Goal: Use online tool/utility: Utilize a website feature to perform a specific function

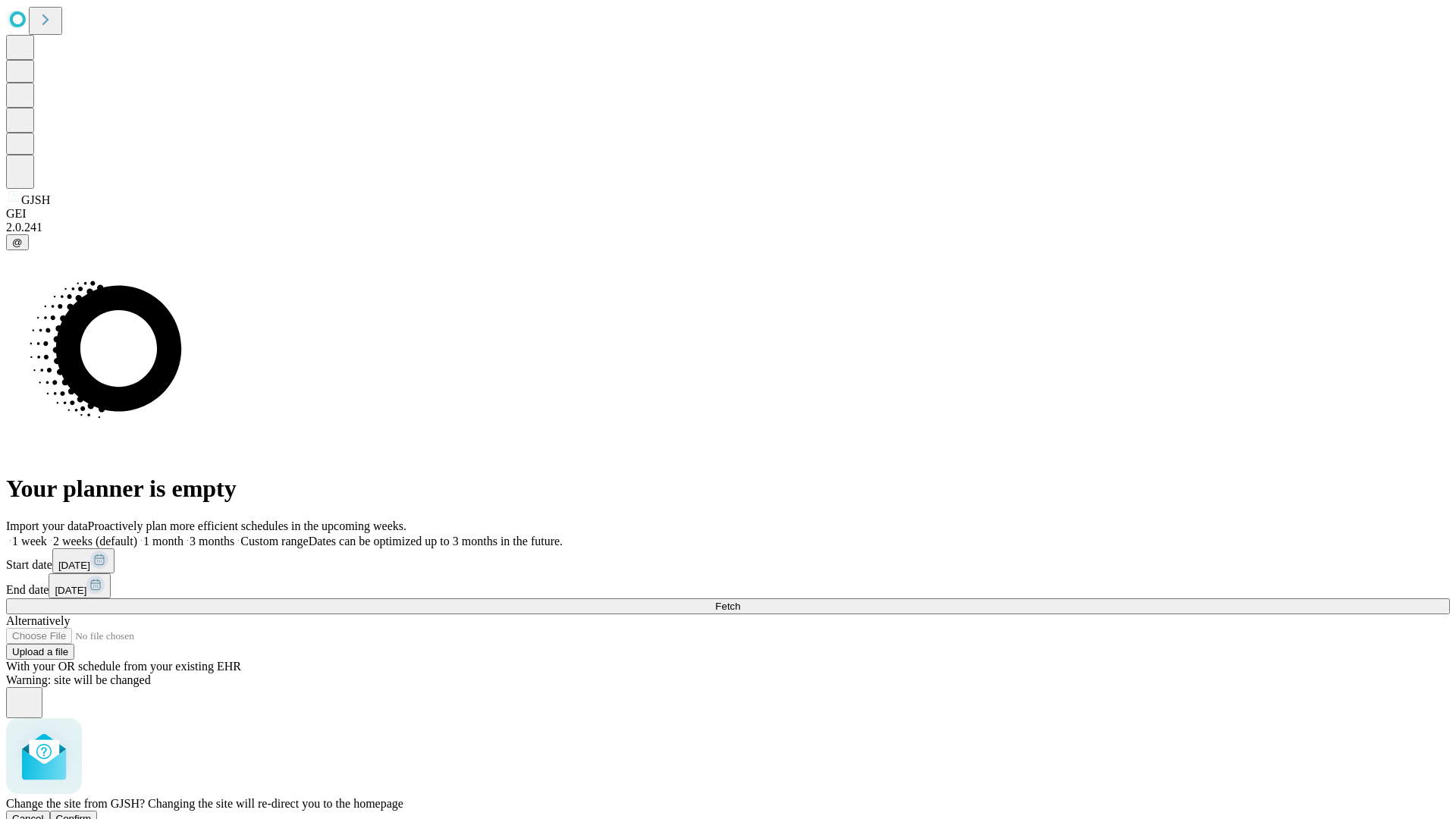
click at [92, 813] on span "Confirm" at bounding box center [74, 818] width 36 height 11
click at [137, 535] on label "2 weeks (default)" at bounding box center [92, 541] width 90 height 13
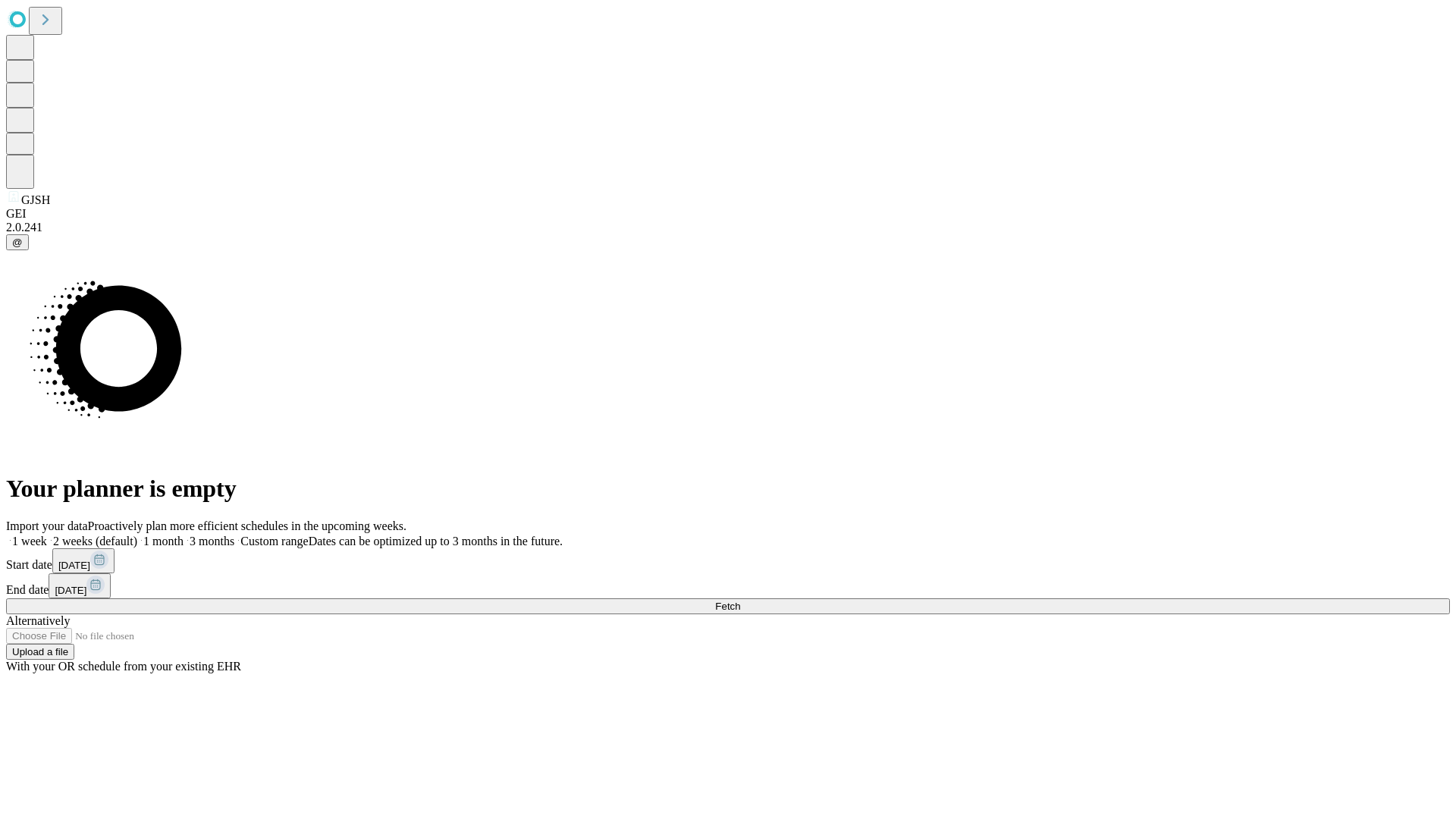
click at [740, 601] on span "Fetch" at bounding box center [727, 606] width 25 height 11
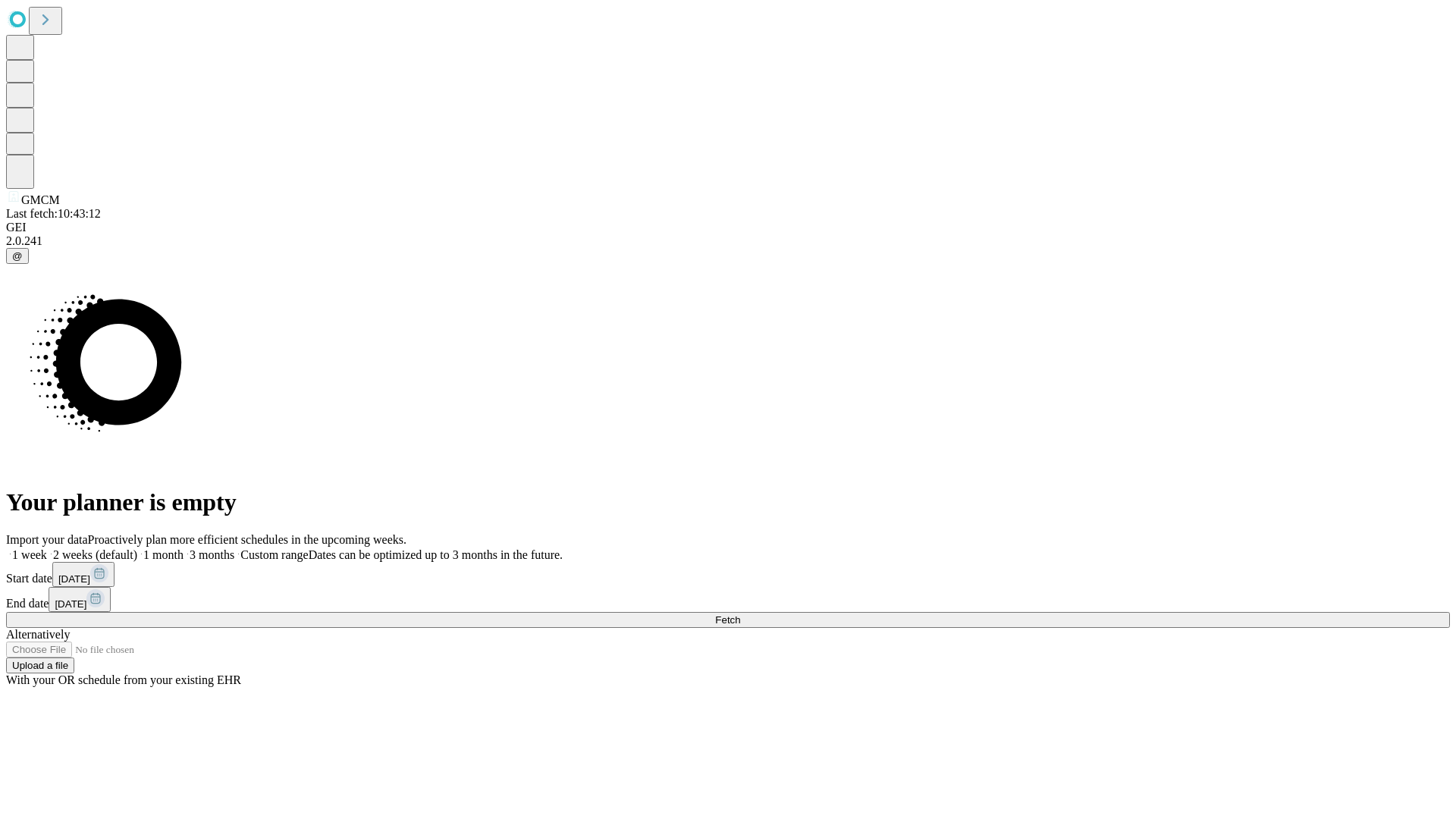
click at [137, 548] on label "2 weeks (default)" at bounding box center [92, 554] width 90 height 13
click at [740, 614] on span "Fetch" at bounding box center [727, 619] width 25 height 11
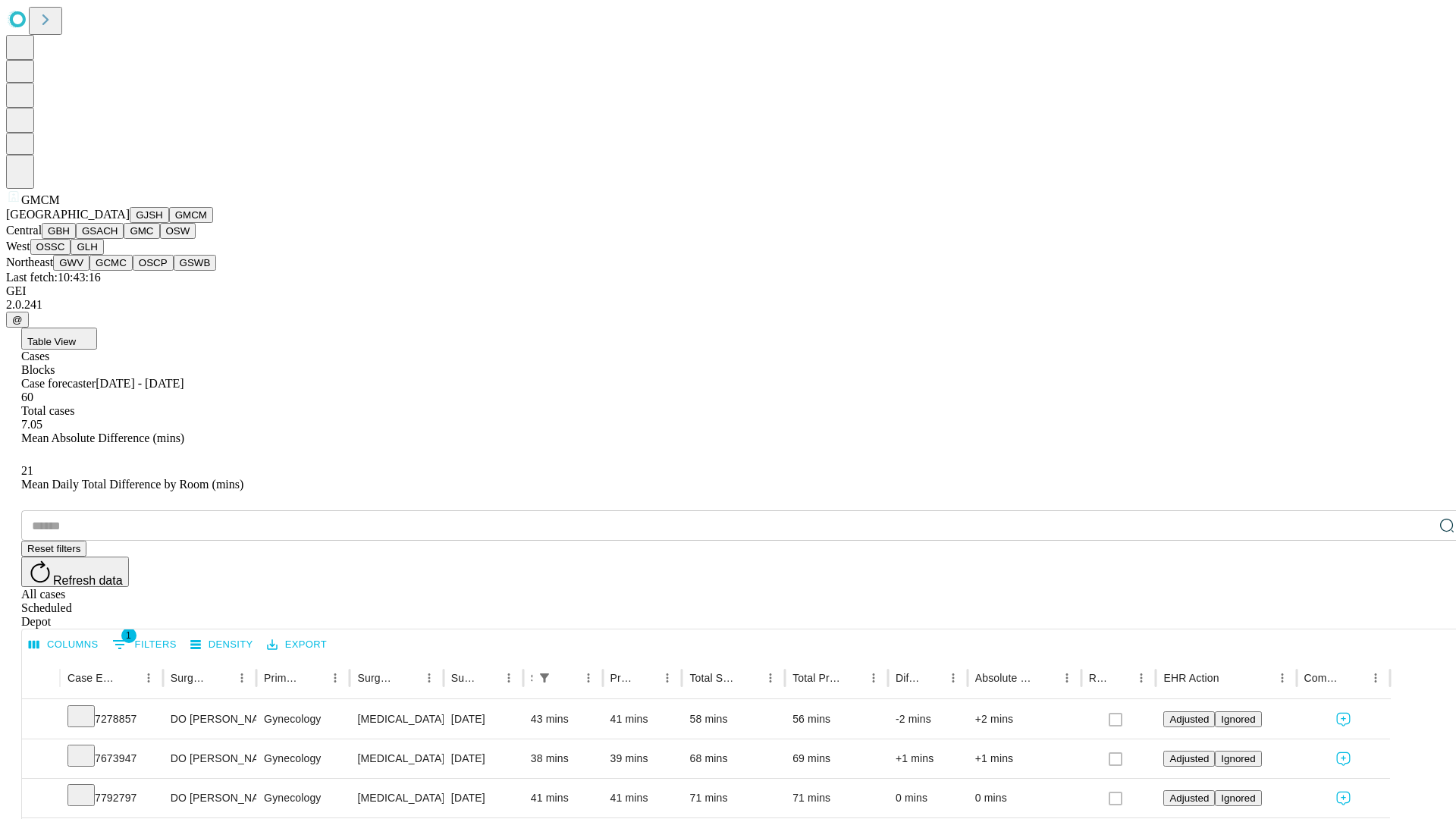
click at [76, 239] on button "GBH" at bounding box center [59, 231] width 34 height 16
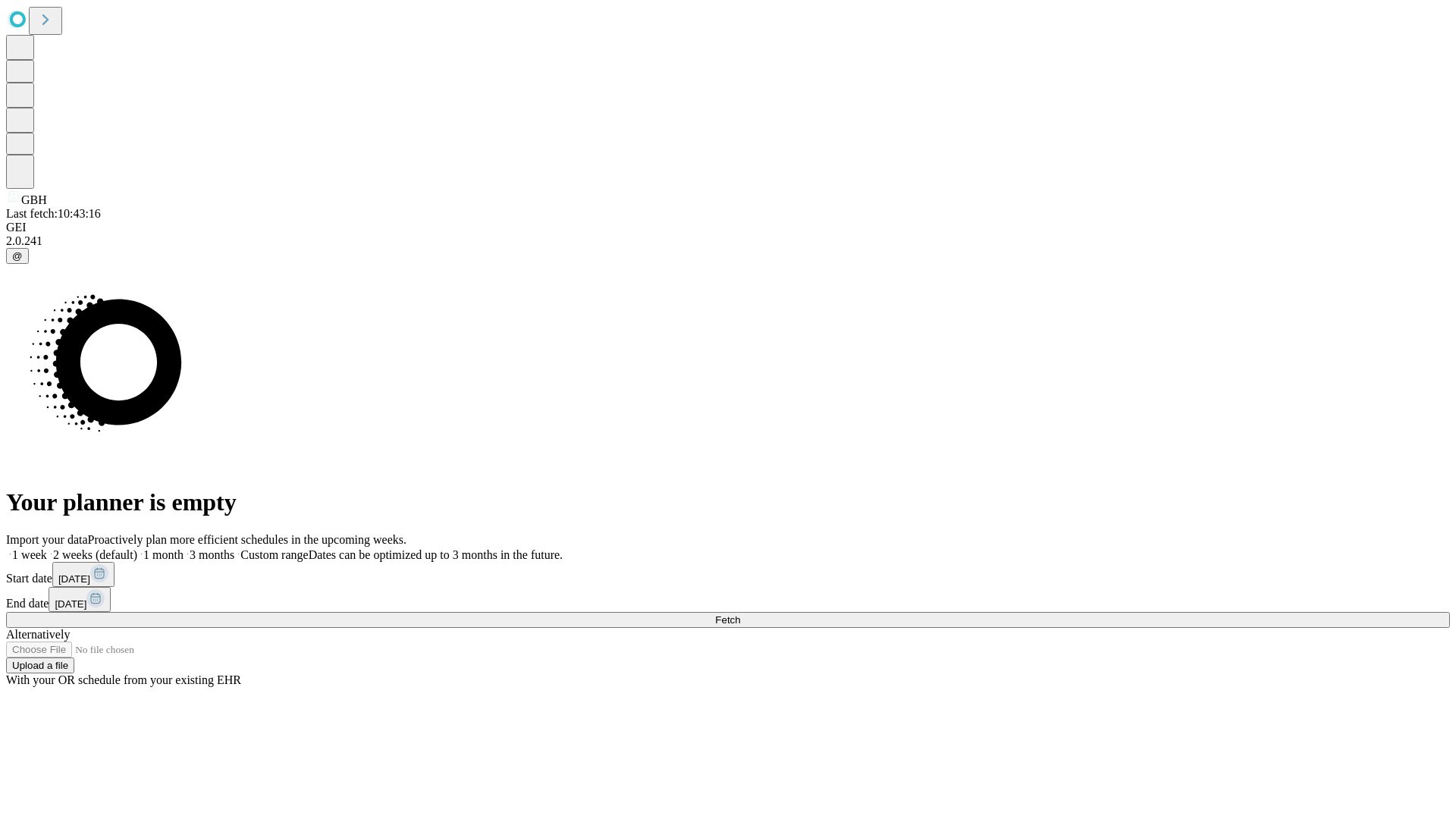
click at [137, 548] on label "2 weeks (default)" at bounding box center [92, 554] width 90 height 13
click at [740, 614] on span "Fetch" at bounding box center [727, 619] width 25 height 11
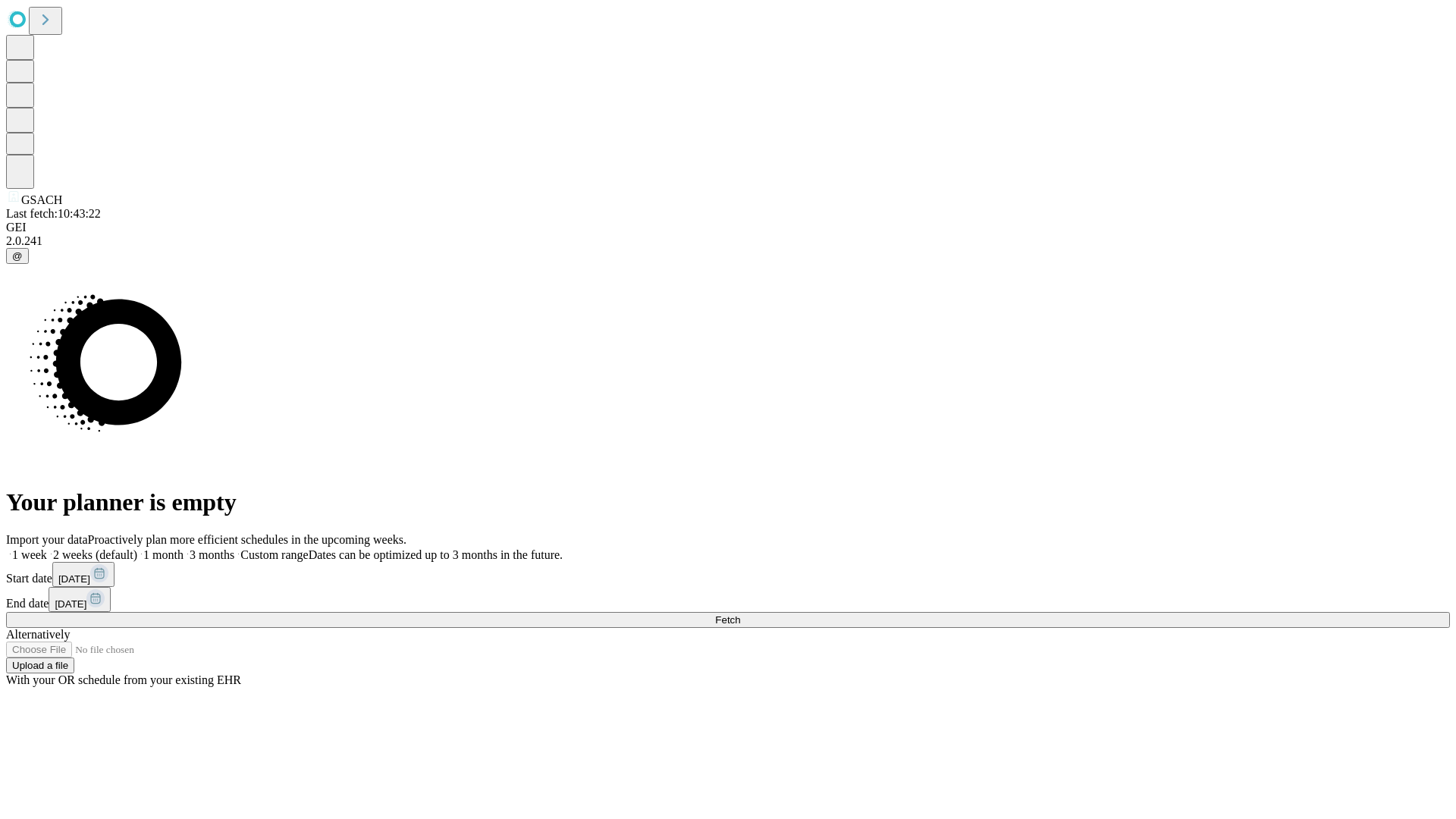
click at [137, 548] on label "2 weeks (default)" at bounding box center [92, 554] width 90 height 13
click at [740, 614] on span "Fetch" at bounding box center [727, 619] width 25 height 11
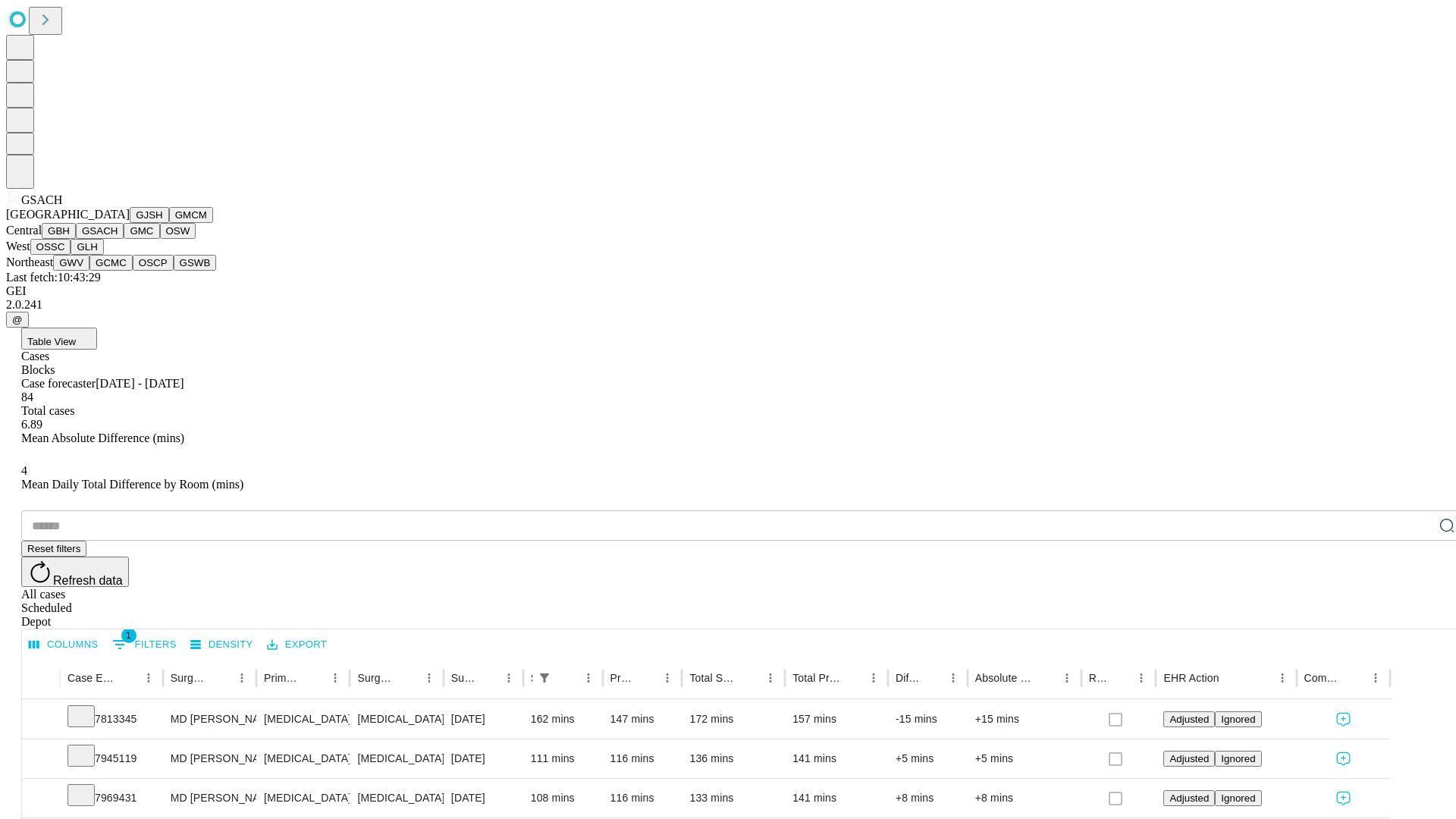
click at [124, 239] on button "GMC" at bounding box center [142, 231] width 36 height 16
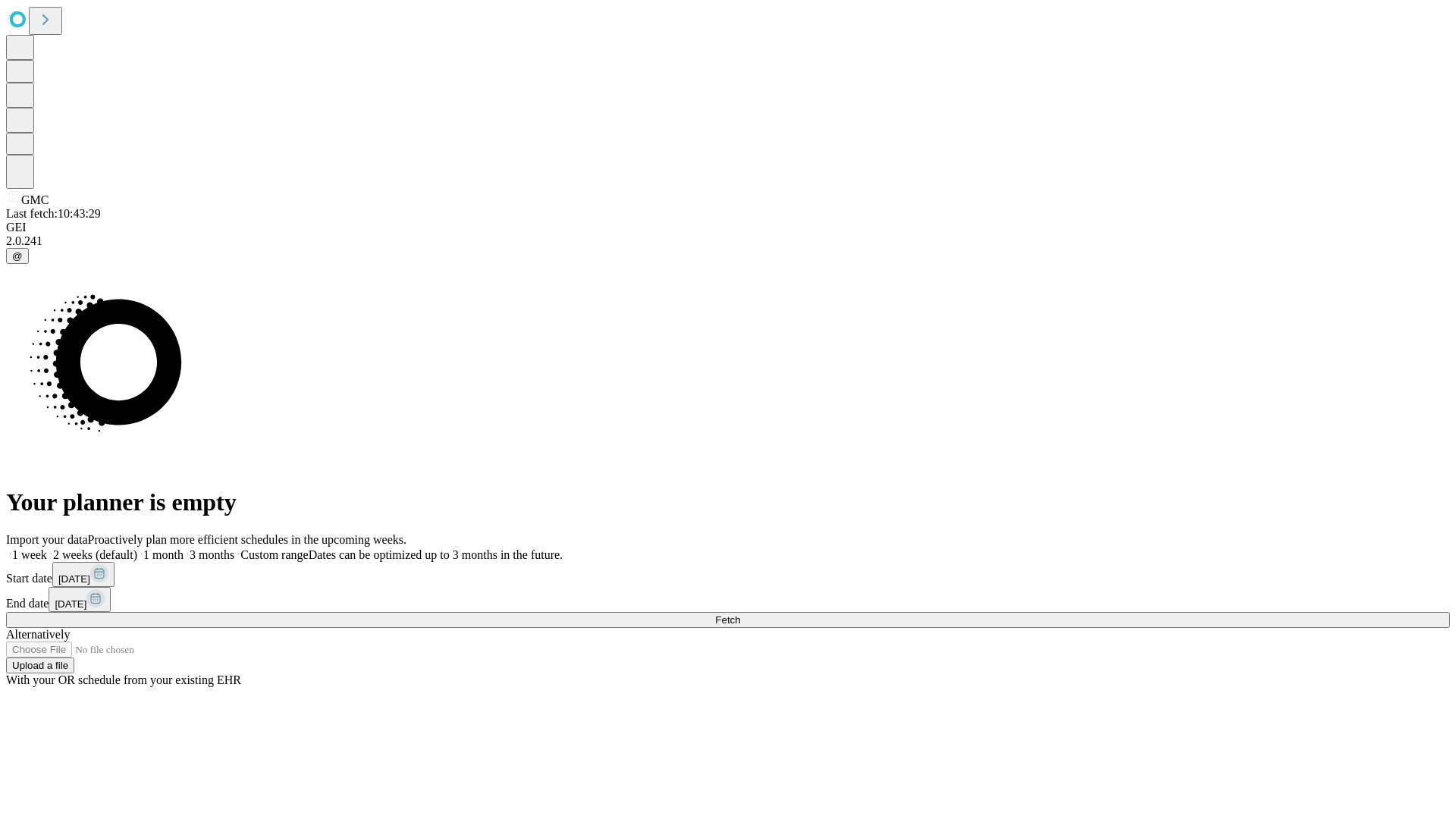
click at [137, 548] on label "2 weeks (default)" at bounding box center [92, 554] width 90 height 13
click at [740, 614] on span "Fetch" at bounding box center [727, 619] width 25 height 11
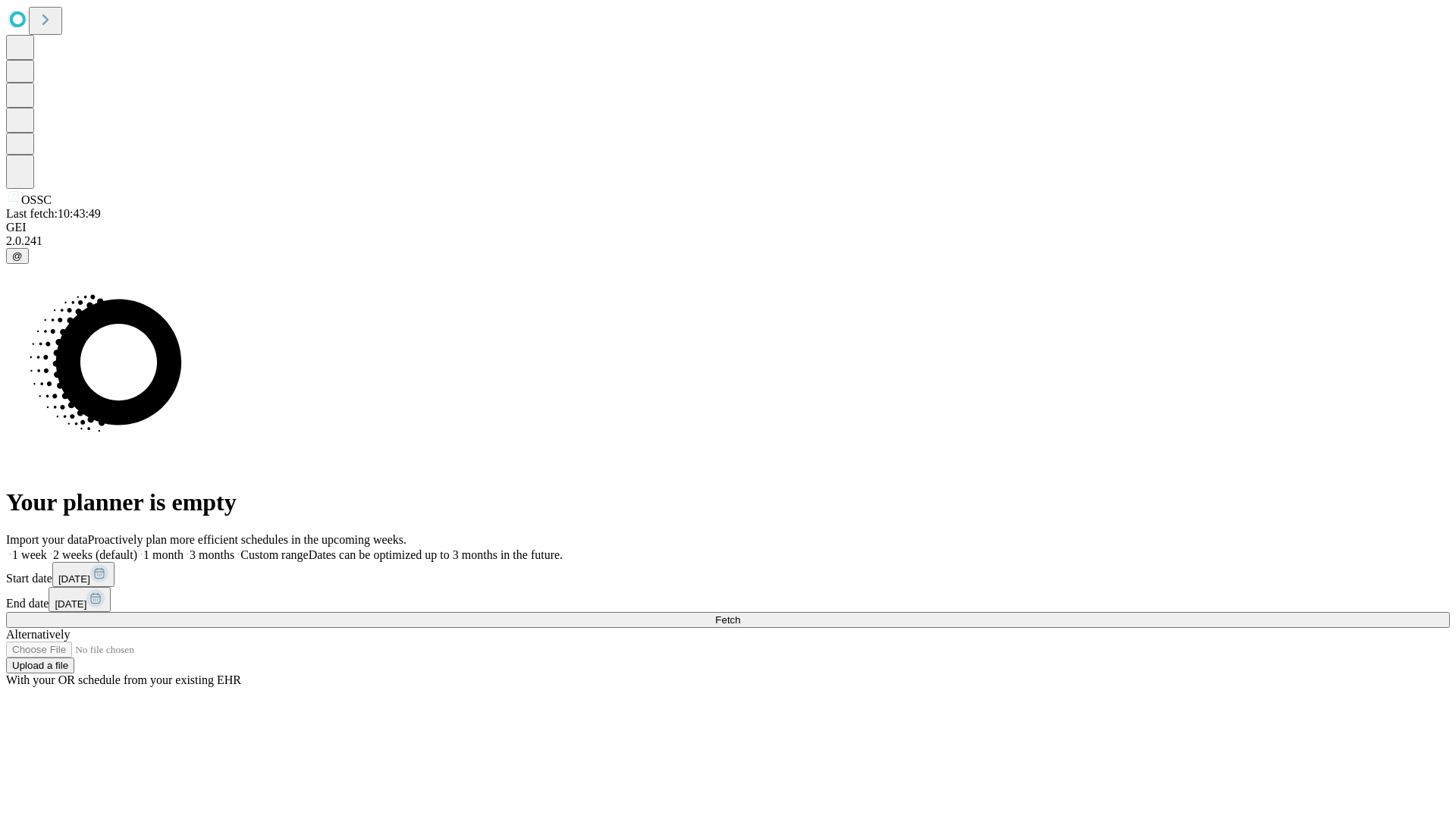
click at [137, 548] on label "2 weeks (default)" at bounding box center [92, 554] width 90 height 13
click at [740, 614] on span "Fetch" at bounding box center [727, 619] width 25 height 11
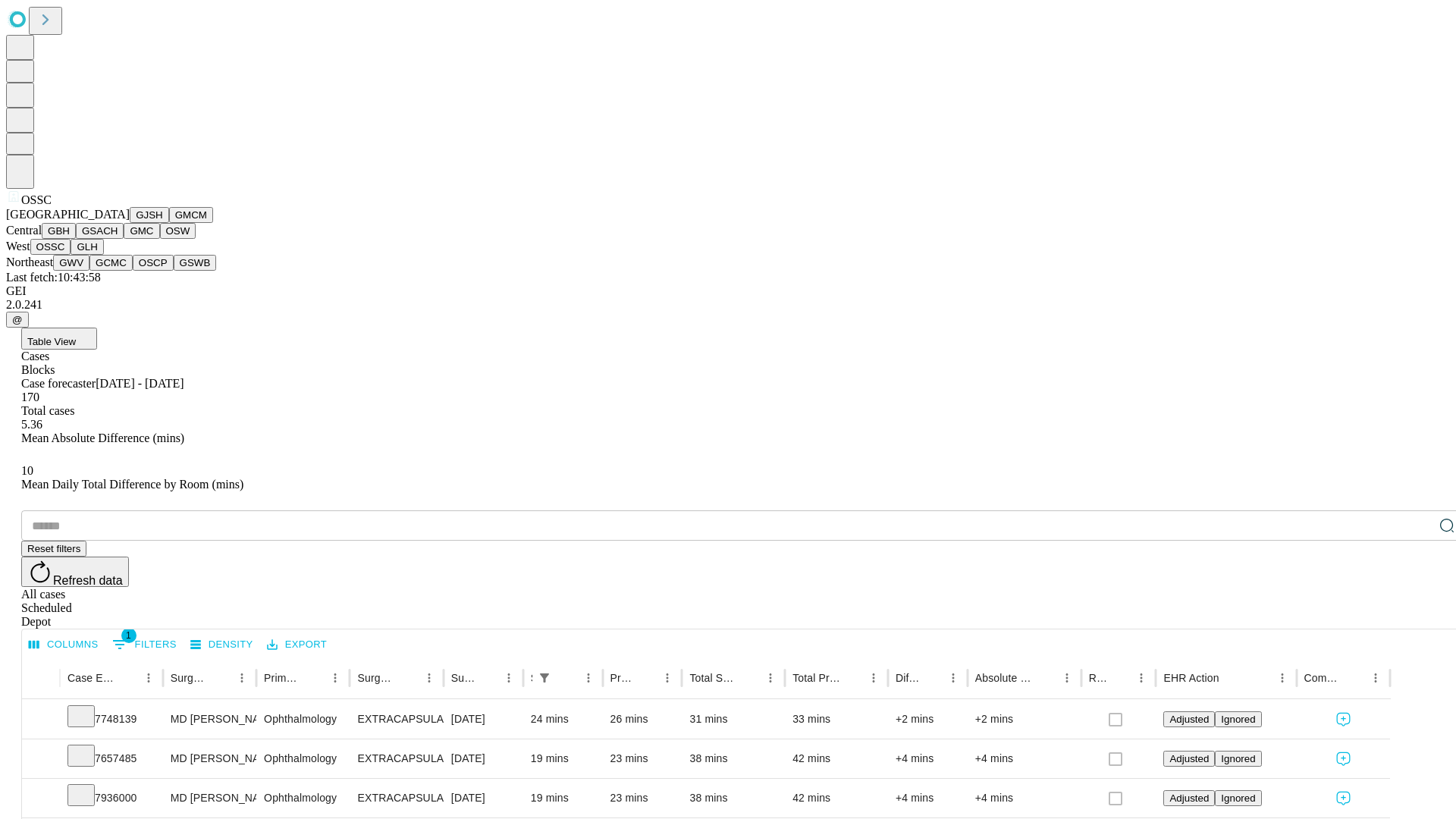
click at [103, 255] on button "GLH" at bounding box center [87, 247] width 33 height 16
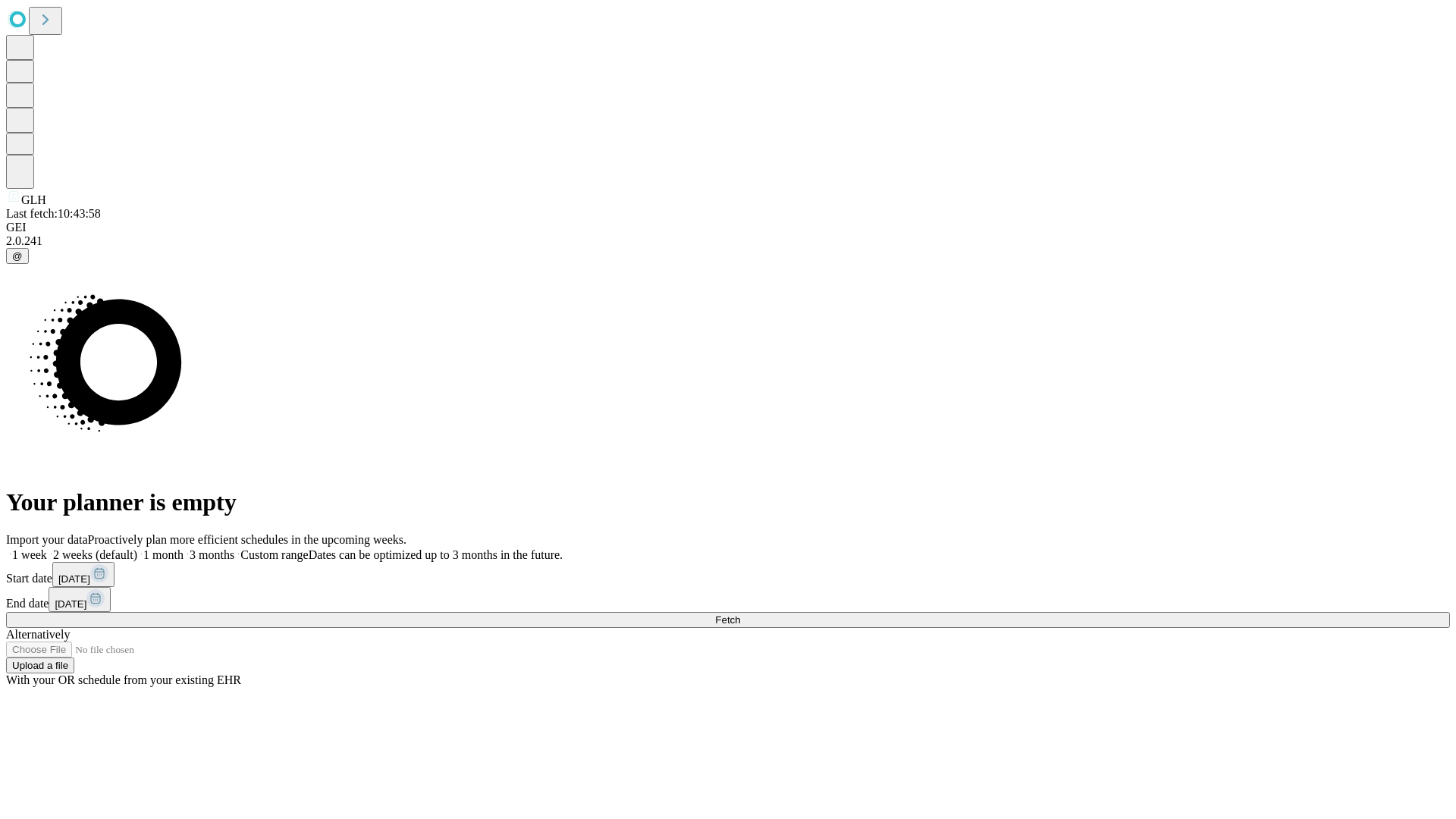
click at [137, 548] on label "2 weeks (default)" at bounding box center [92, 554] width 90 height 13
click at [740, 614] on span "Fetch" at bounding box center [727, 619] width 25 height 11
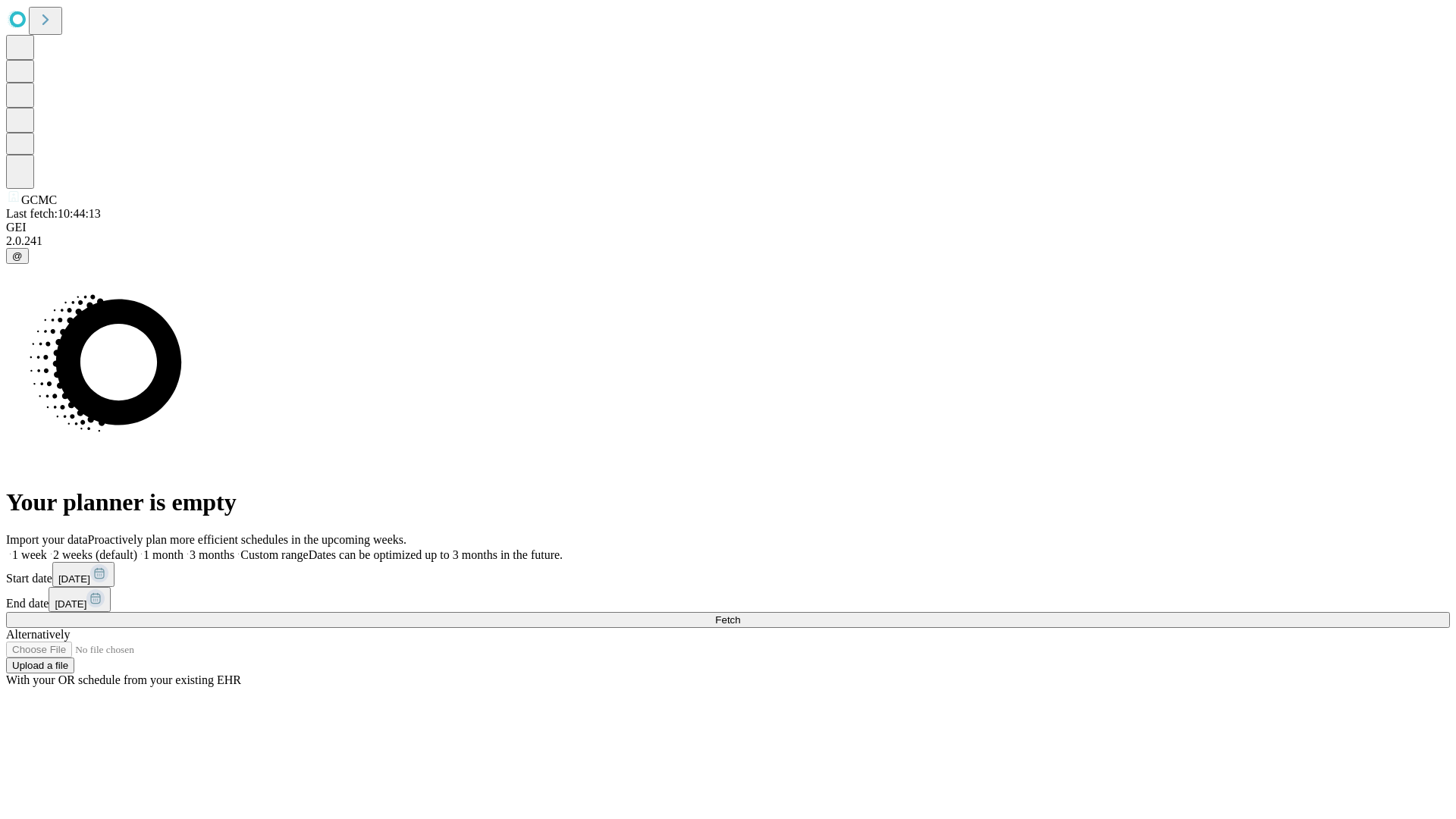
click at [137, 548] on label "2 weeks (default)" at bounding box center [92, 554] width 90 height 13
click at [740, 614] on span "Fetch" at bounding box center [727, 619] width 25 height 11
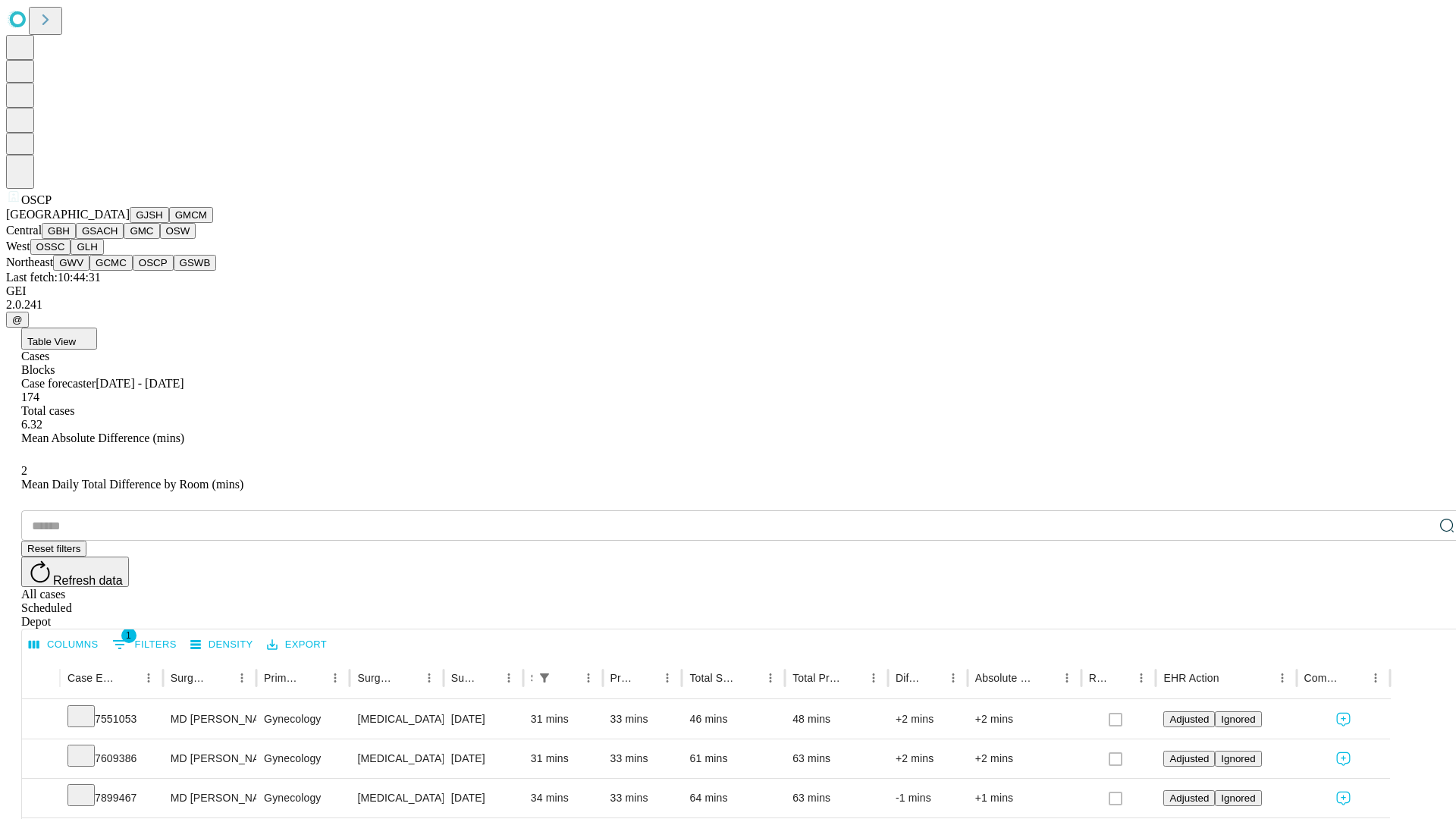
click at [174, 271] on button "GSWB" at bounding box center [195, 263] width 43 height 16
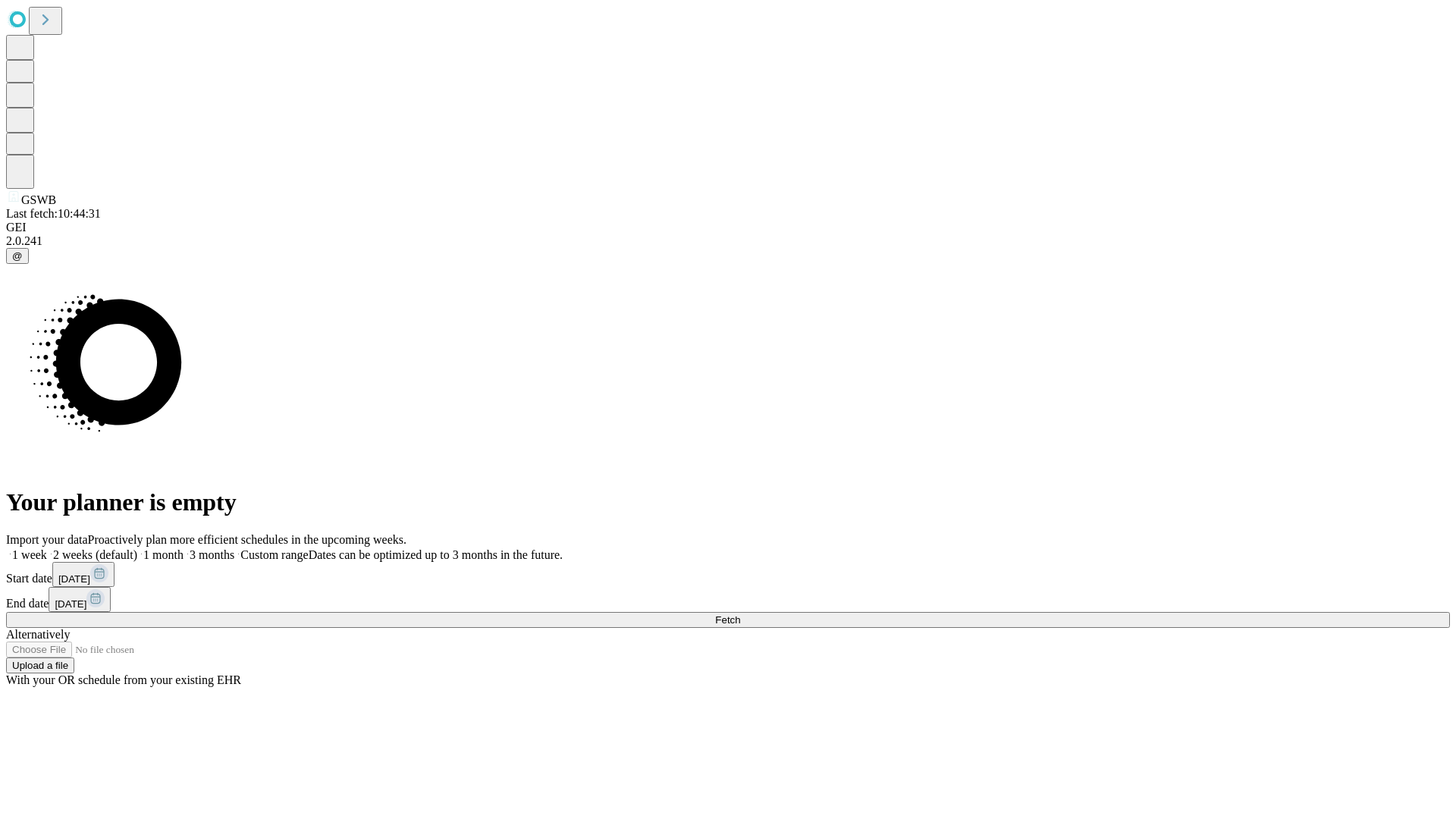
click at [137, 548] on label "2 weeks (default)" at bounding box center [92, 554] width 90 height 13
click at [740, 614] on span "Fetch" at bounding box center [727, 619] width 25 height 11
